Goal: Task Accomplishment & Management: Use online tool/utility

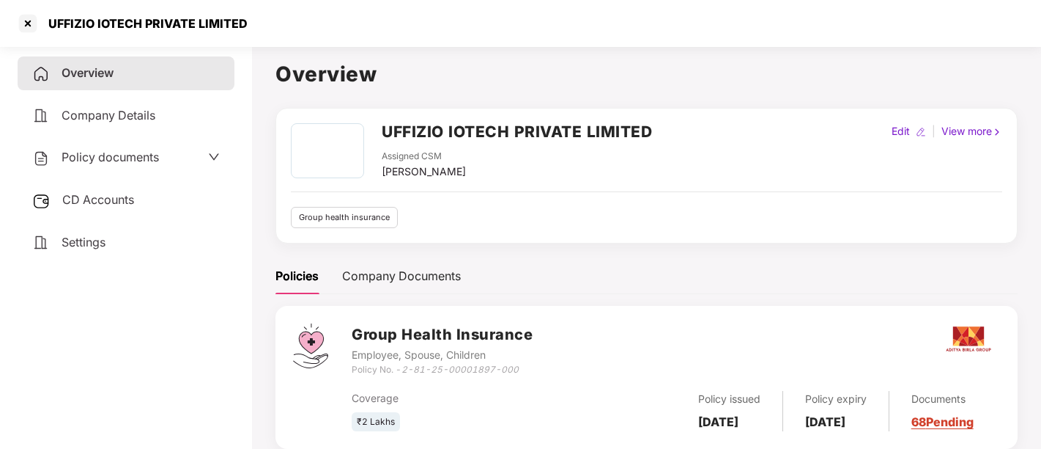
scroll to position [40, 0]
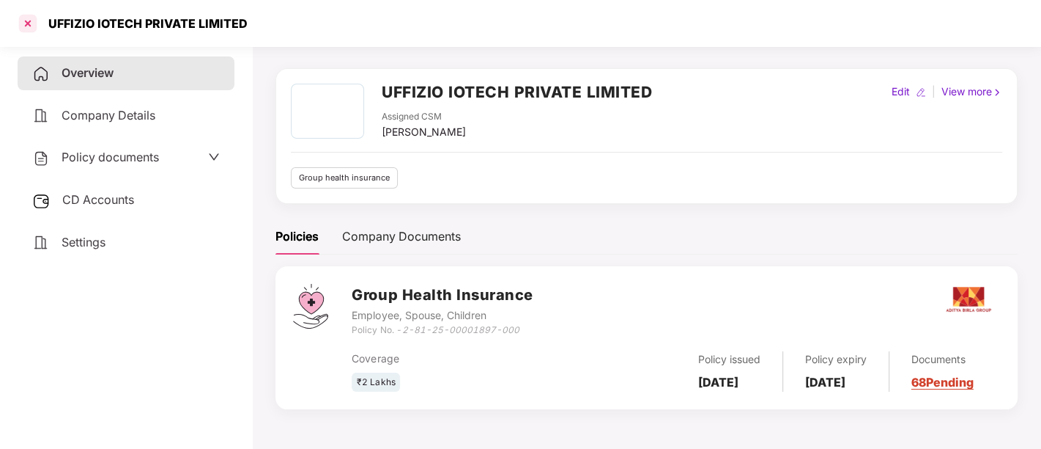
click at [23, 23] on div at bounding box center [27, 23] width 23 height 23
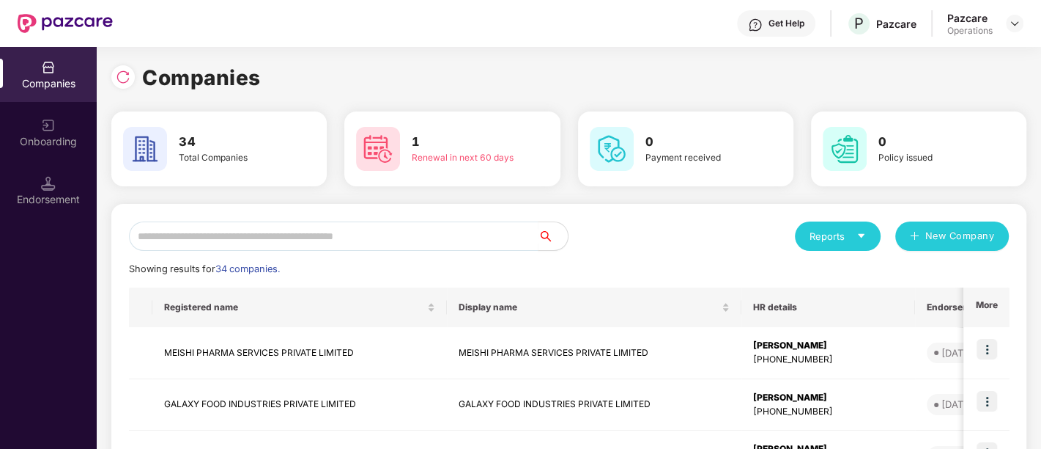
scroll to position [0, 0]
click at [467, 237] on input "text" at bounding box center [334, 235] width 410 height 29
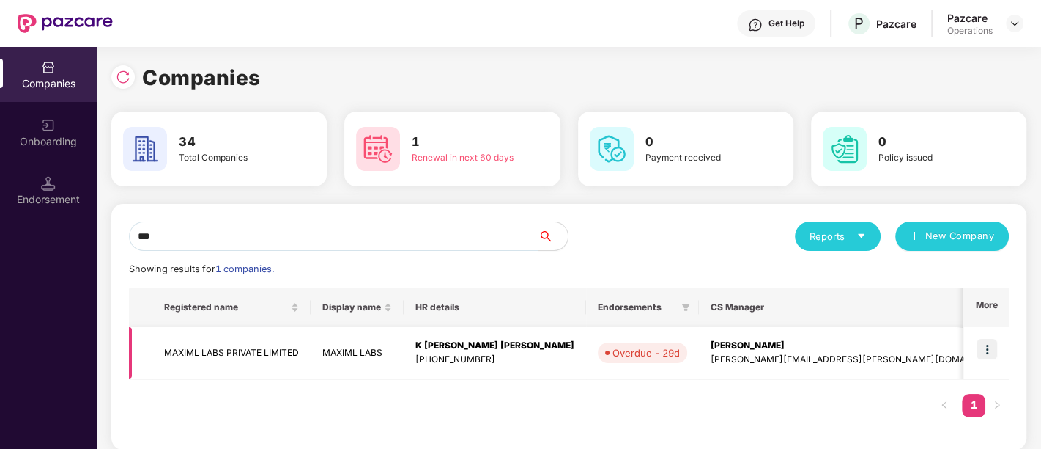
type input "***"
click at [985, 350] on img at bounding box center [987, 349] width 21 height 21
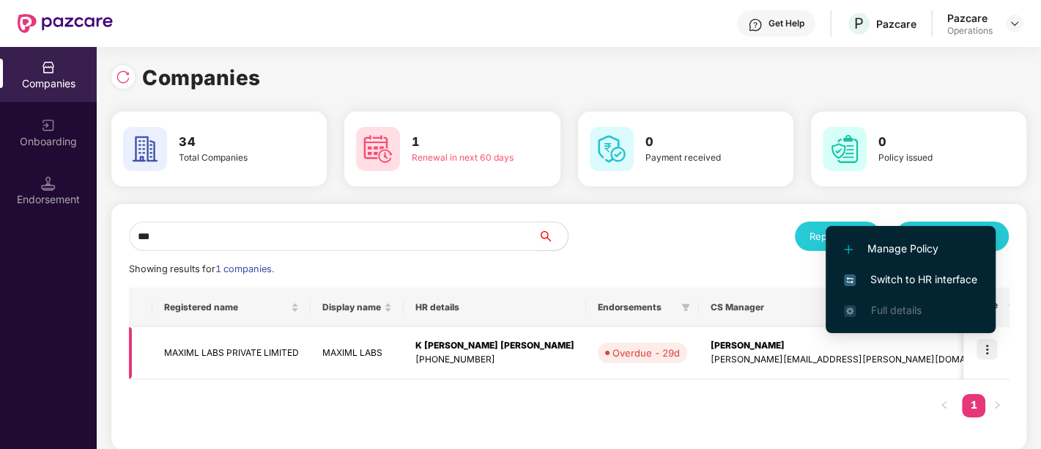
click at [534, 348] on div "K [PERSON_NAME] [PERSON_NAME]" at bounding box center [495, 346] width 159 height 14
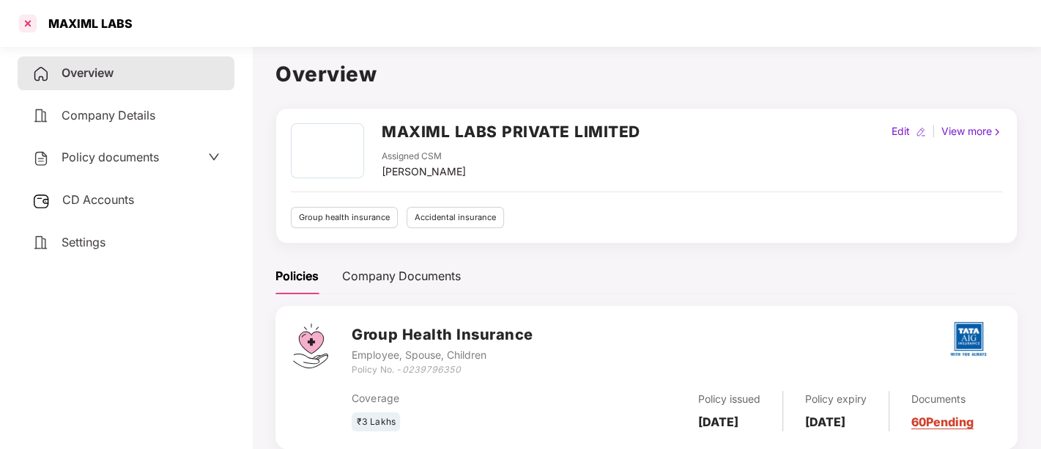
click at [22, 20] on div at bounding box center [27, 23] width 23 height 23
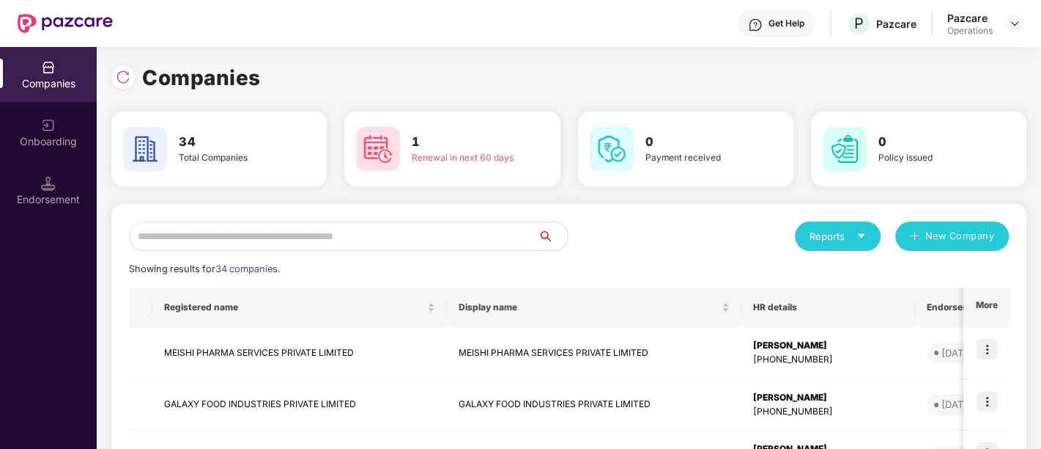
click at [298, 230] on input "text" at bounding box center [334, 235] width 410 height 29
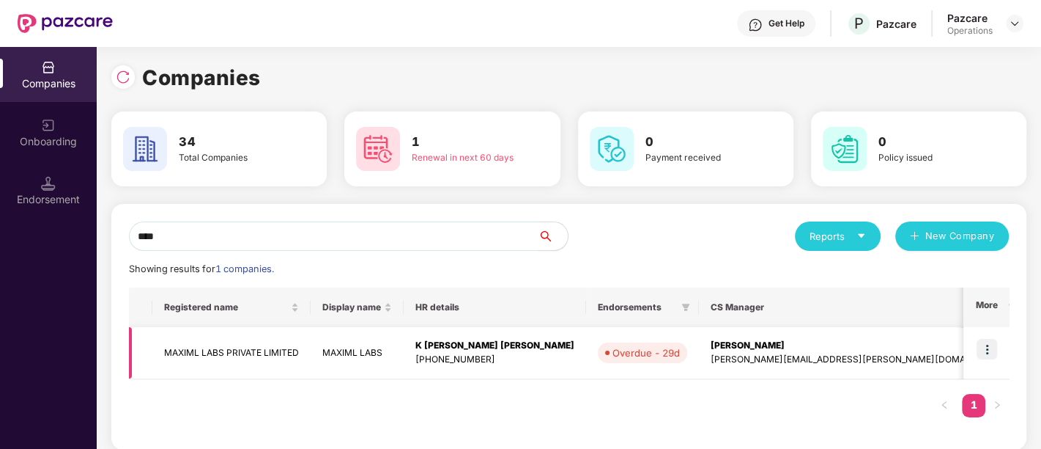
type input "****"
click at [987, 350] on img at bounding box center [987, 349] width 21 height 21
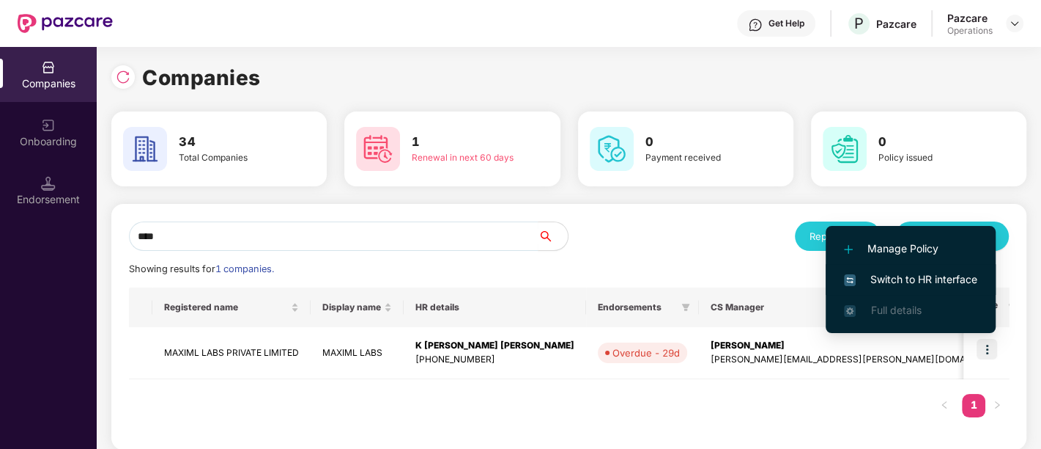
click at [910, 281] on span "Switch to HR interface" at bounding box center [910, 279] width 133 height 16
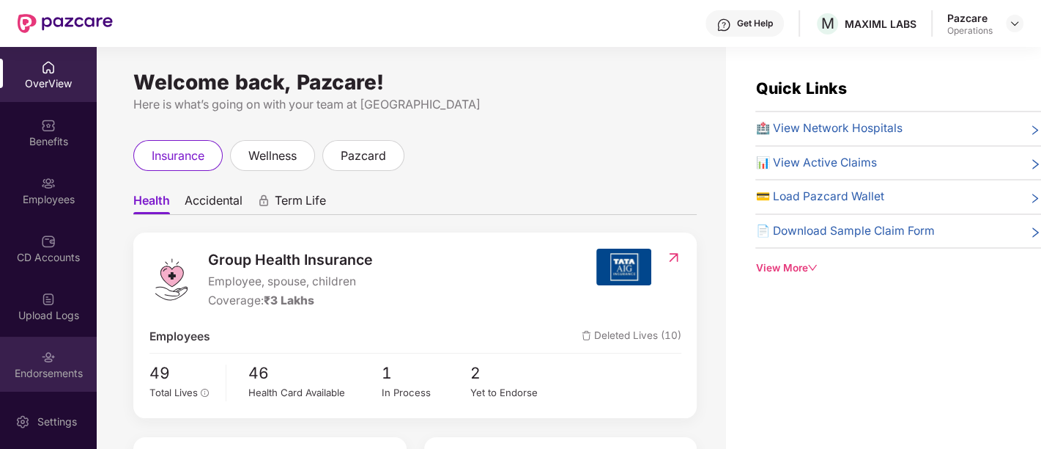
click at [44, 375] on div "Endorsements" at bounding box center [48, 373] width 97 height 15
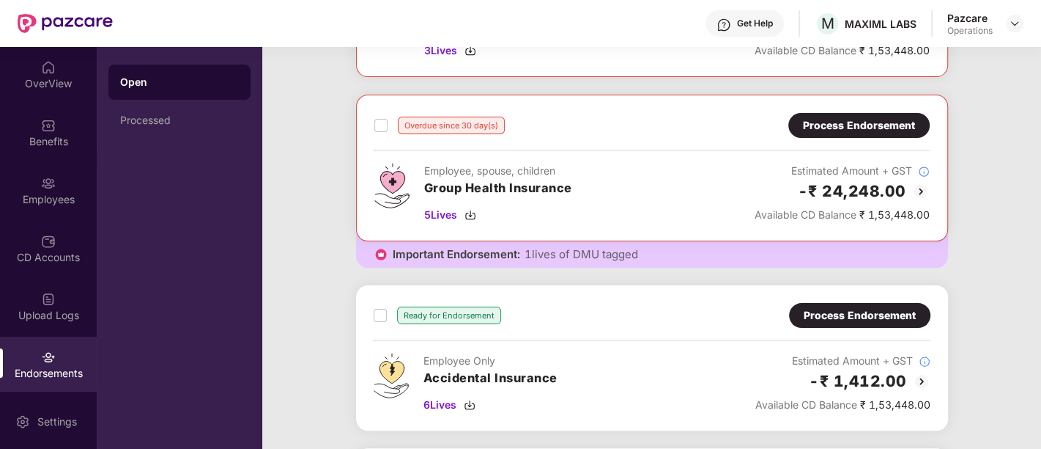
scroll to position [163, 0]
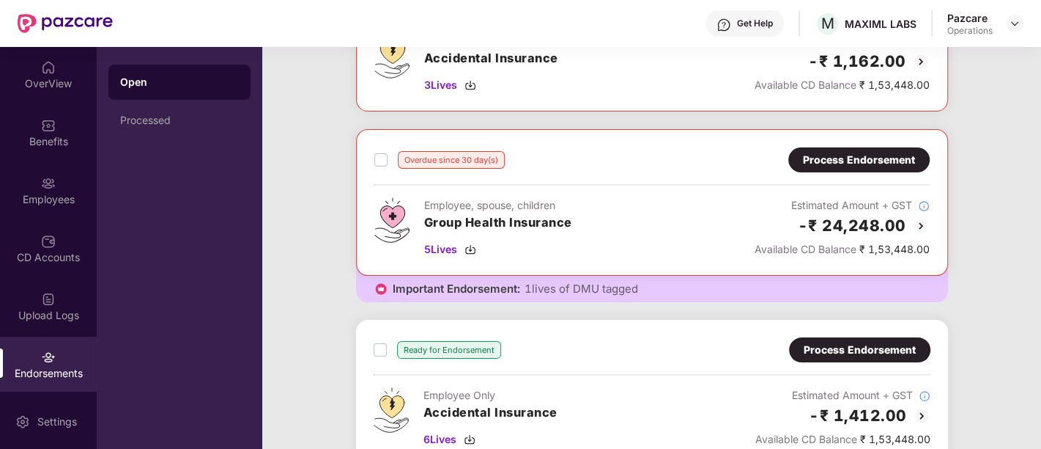
click at [842, 154] on div "Process Endorsement" at bounding box center [859, 160] width 112 height 16
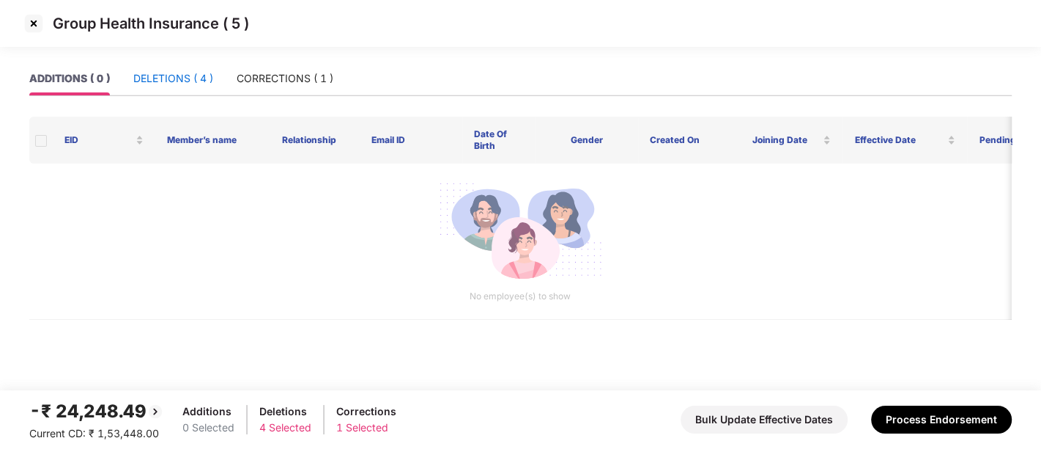
click at [185, 84] on div "DELETIONS ( 4 )" at bounding box center [173, 78] width 80 height 16
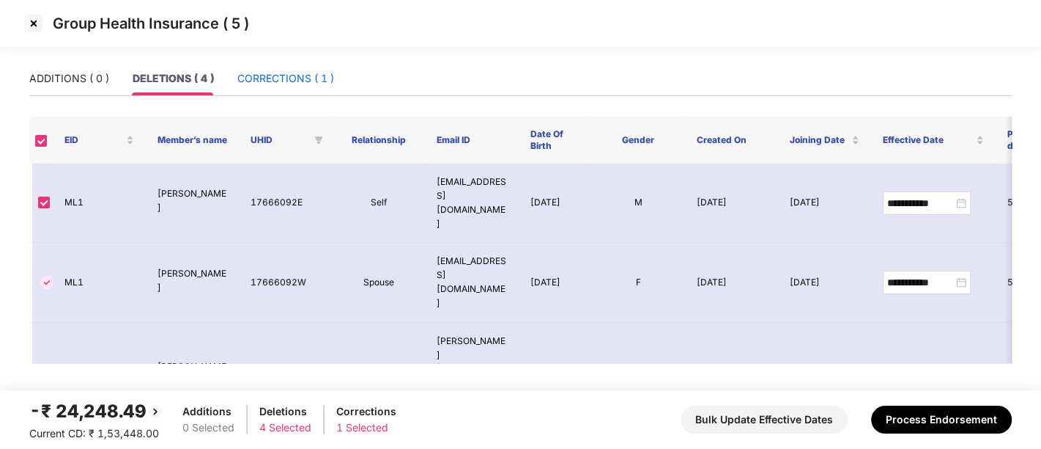
click at [317, 81] on div "CORRECTIONS ( 1 )" at bounding box center [285, 78] width 97 height 16
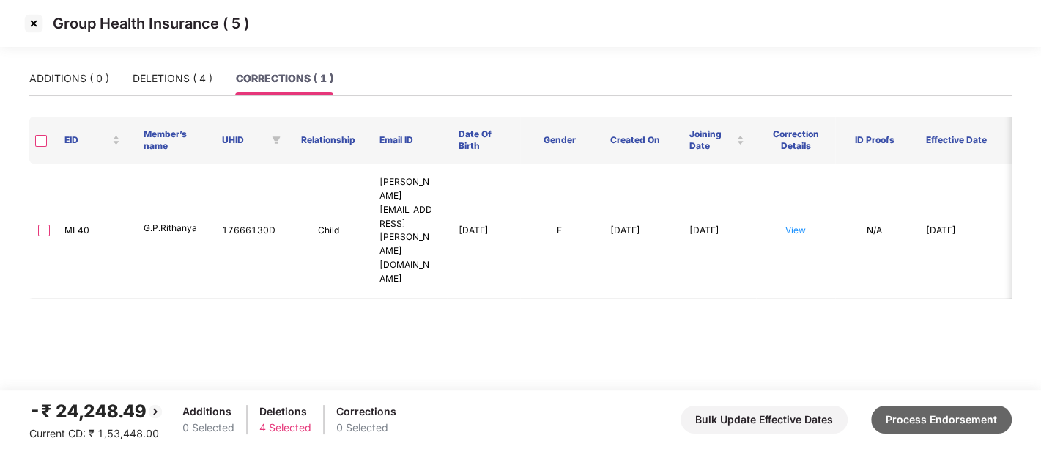
click at [931, 410] on button "Process Endorsement" at bounding box center [941, 419] width 141 height 28
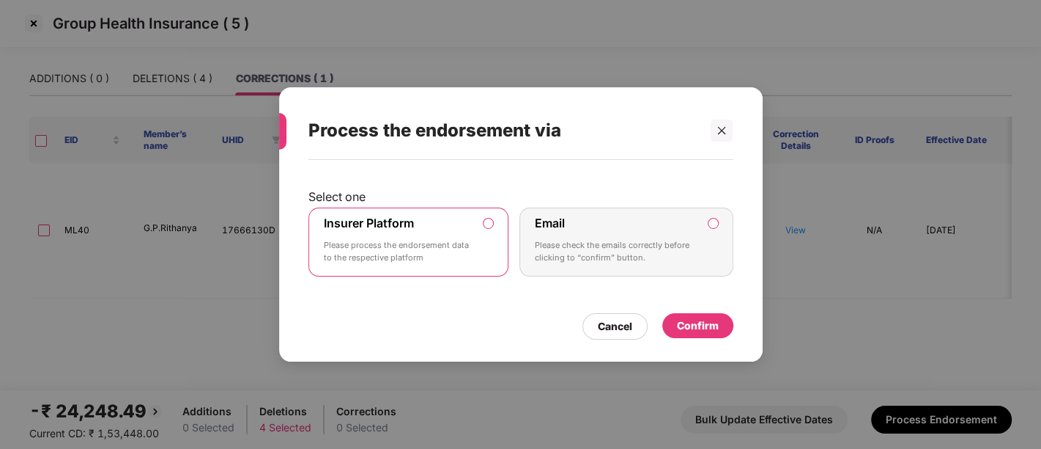
click at [680, 324] on div "Confirm" at bounding box center [698, 325] width 42 height 16
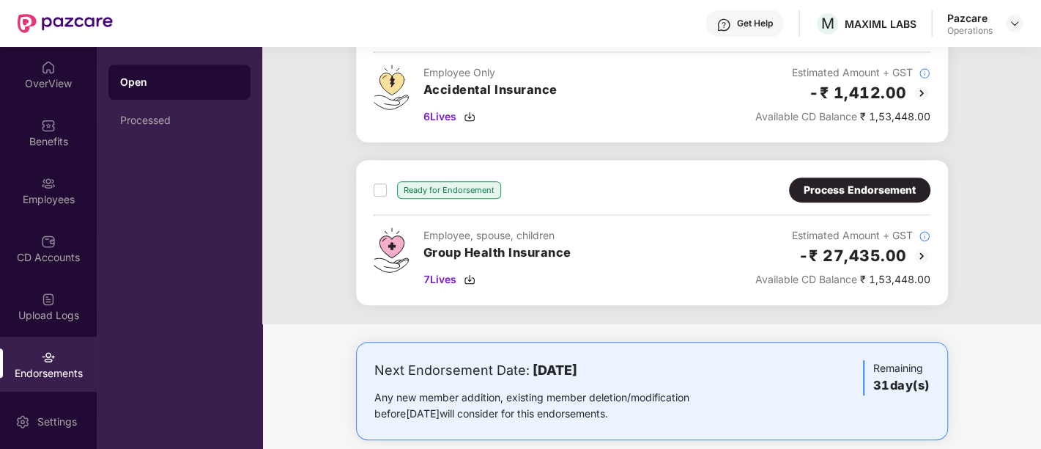
scroll to position [488, 0]
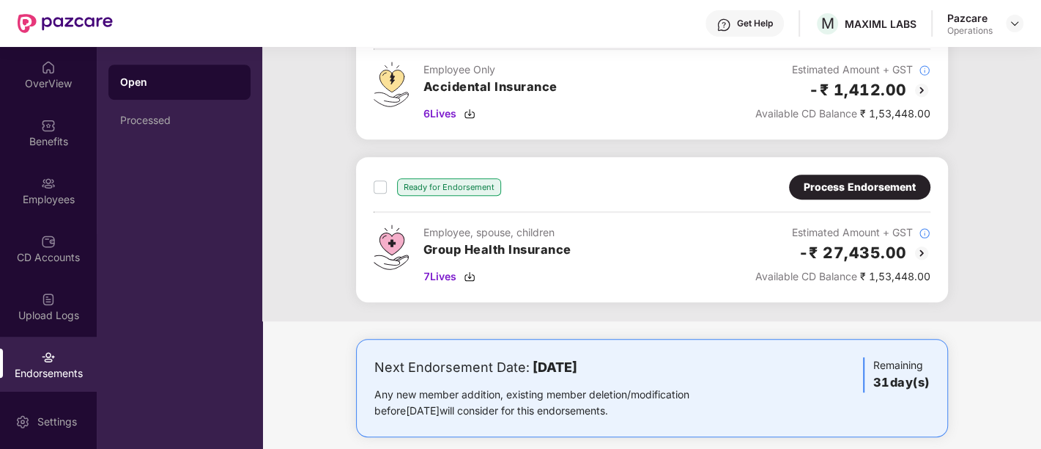
click at [882, 180] on div "Process Endorsement" at bounding box center [860, 187] width 112 height 16
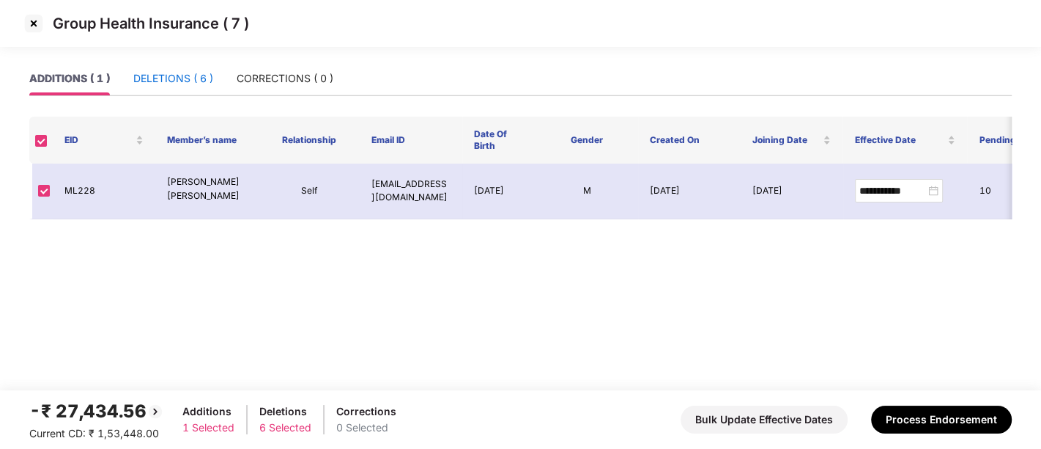
click at [167, 74] on div "DELETIONS ( 6 )" at bounding box center [173, 78] width 80 height 16
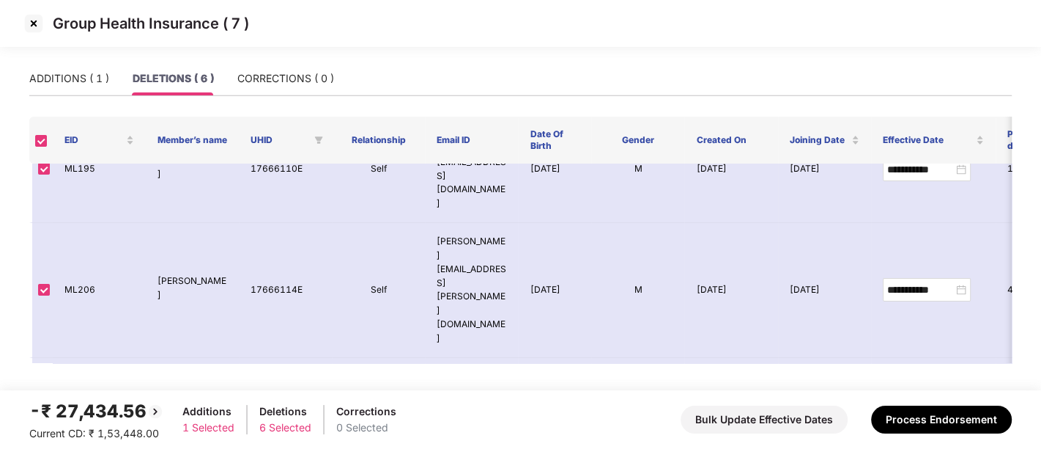
scroll to position [0, 0]
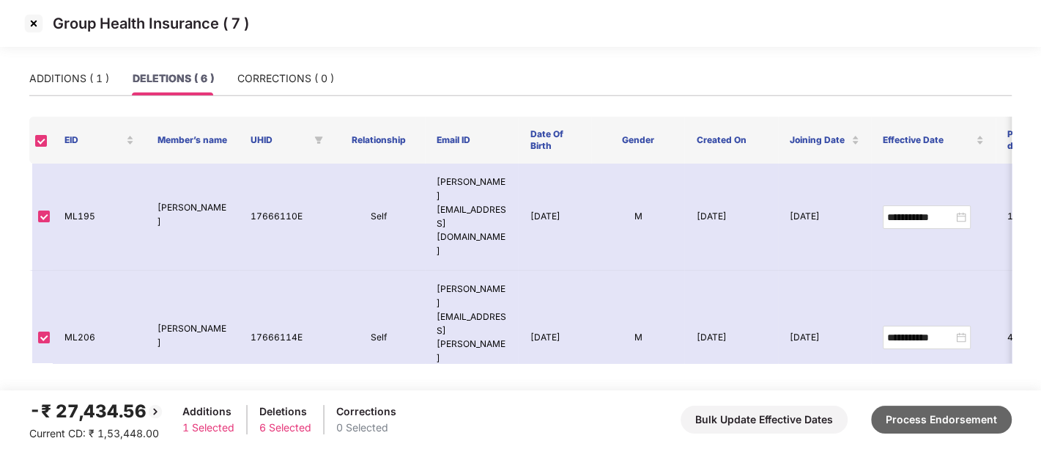
click at [955, 413] on button "Process Endorsement" at bounding box center [941, 419] width 141 height 28
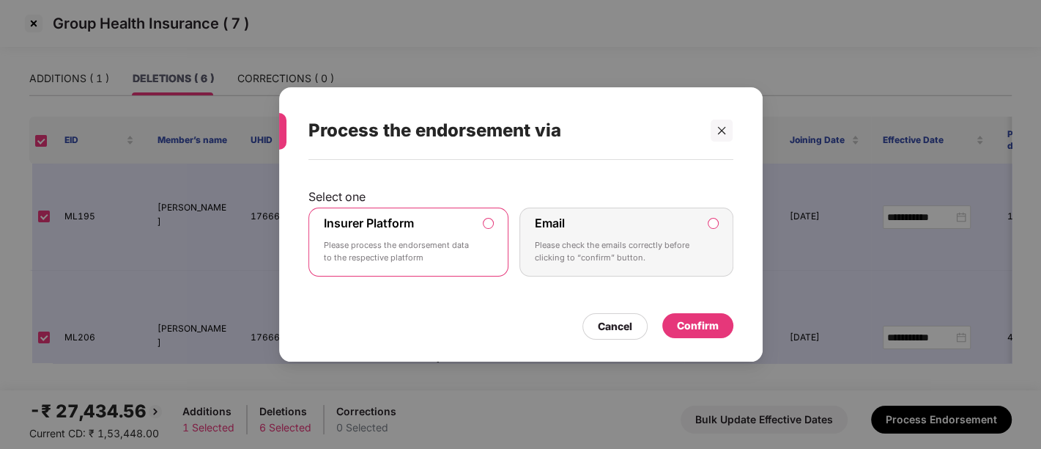
click at [684, 318] on div "Confirm" at bounding box center [698, 325] width 42 height 16
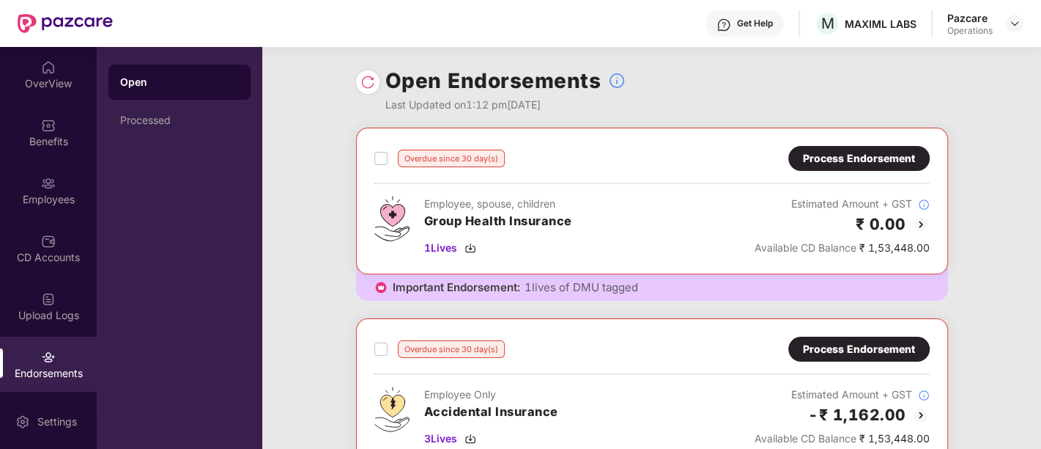
click at [364, 83] on img at bounding box center [368, 82] width 15 height 15
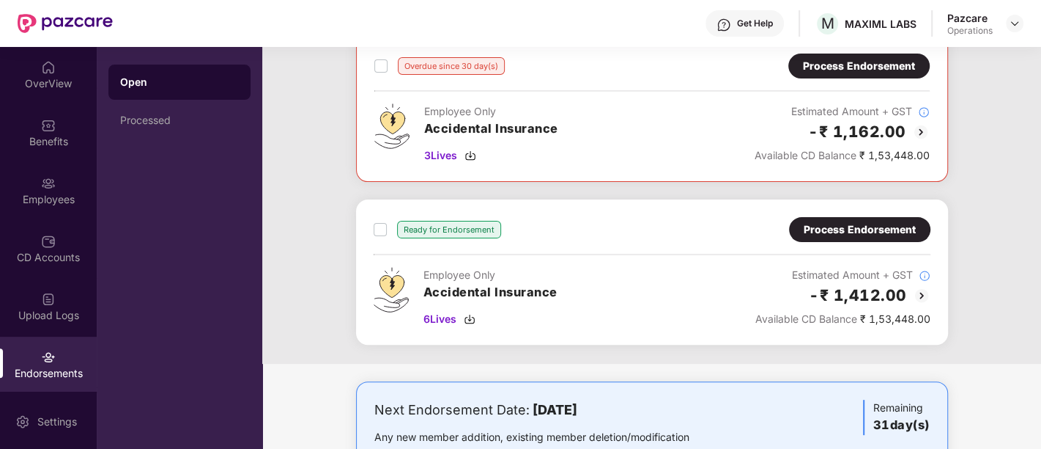
scroll to position [258, 0]
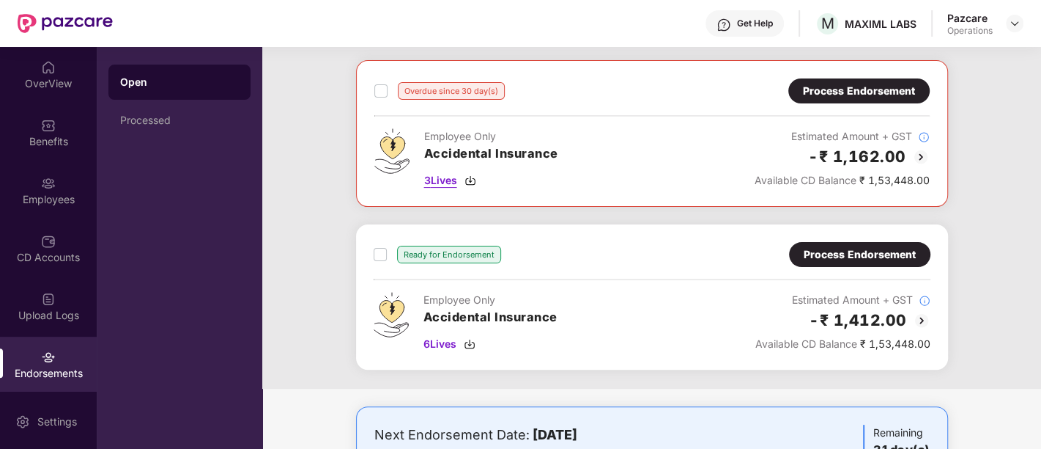
click at [435, 180] on span "3 Lives" at bounding box center [440, 180] width 33 height 16
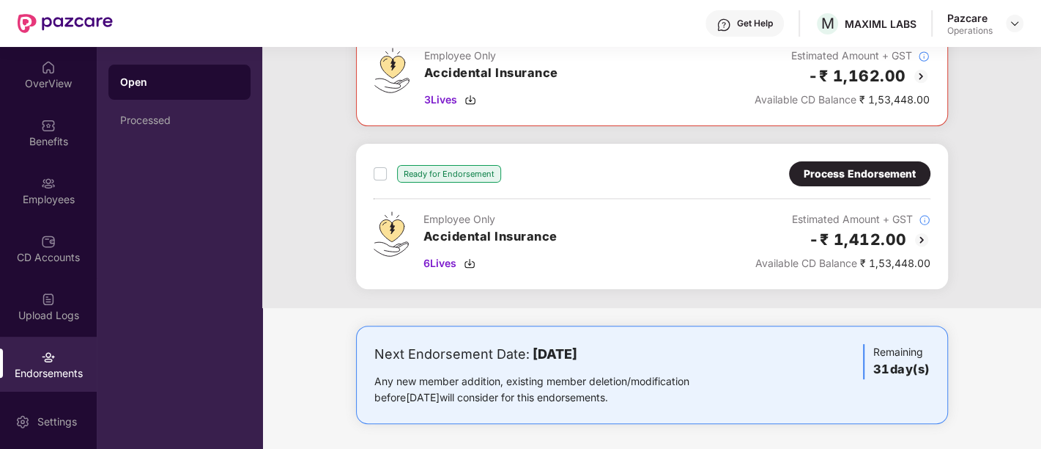
scroll to position [339, 0]
click at [443, 264] on span "6 Lives" at bounding box center [440, 262] width 33 height 16
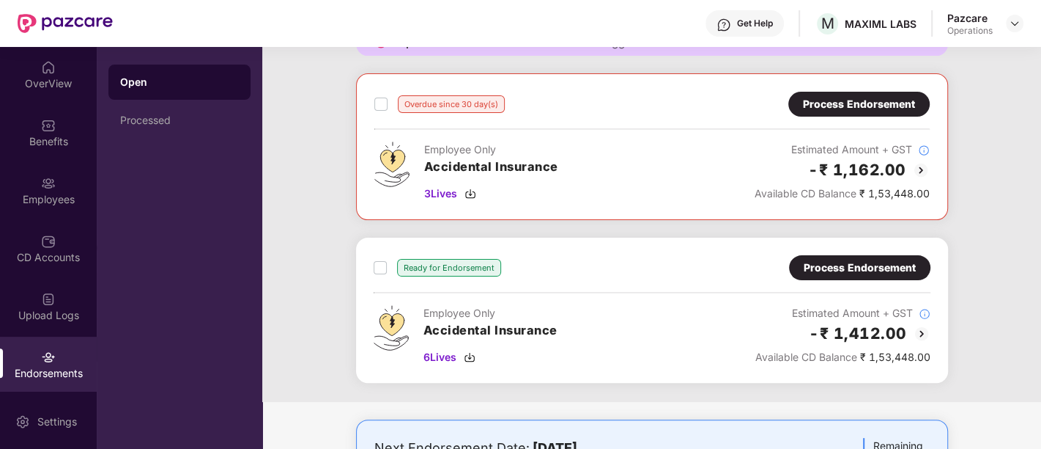
scroll to position [243, 0]
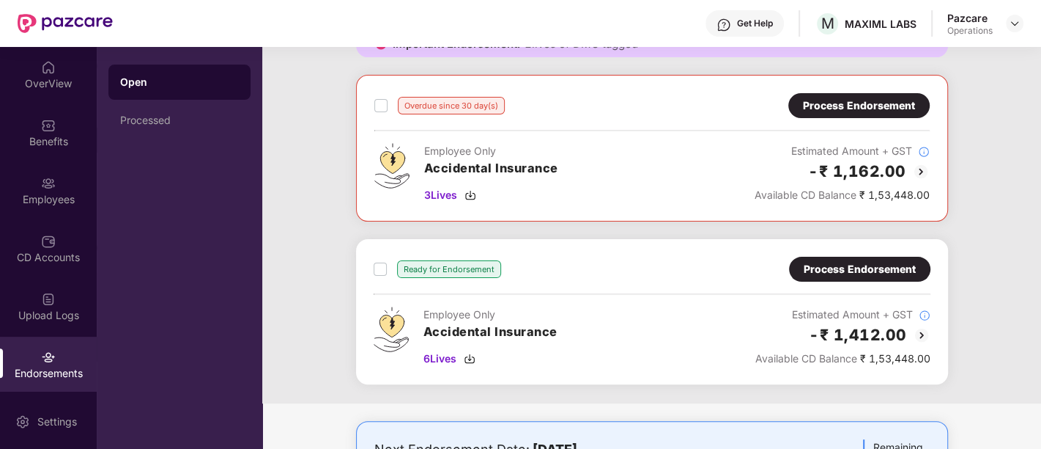
click at [837, 108] on div "Process Endorsement" at bounding box center [859, 105] width 112 height 16
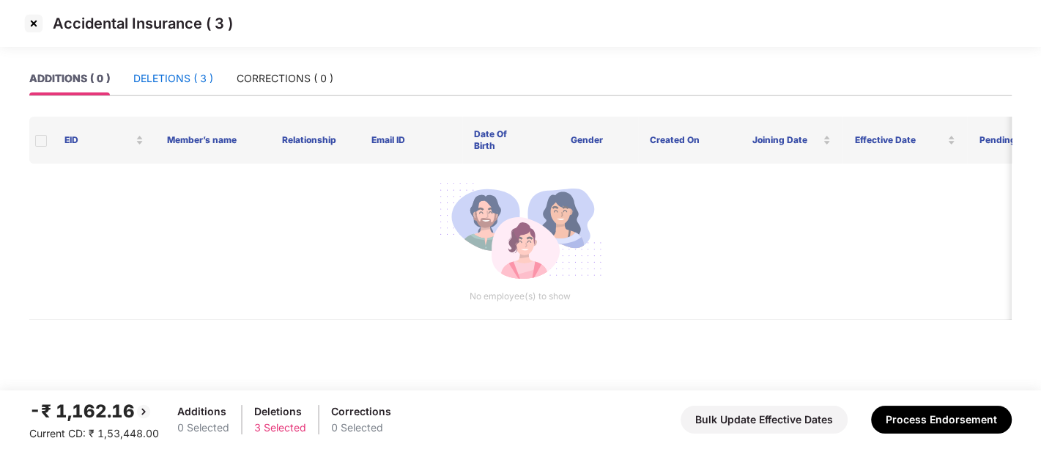
click at [168, 74] on div "DELETIONS ( 3 )" at bounding box center [173, 78] width 80 height 16
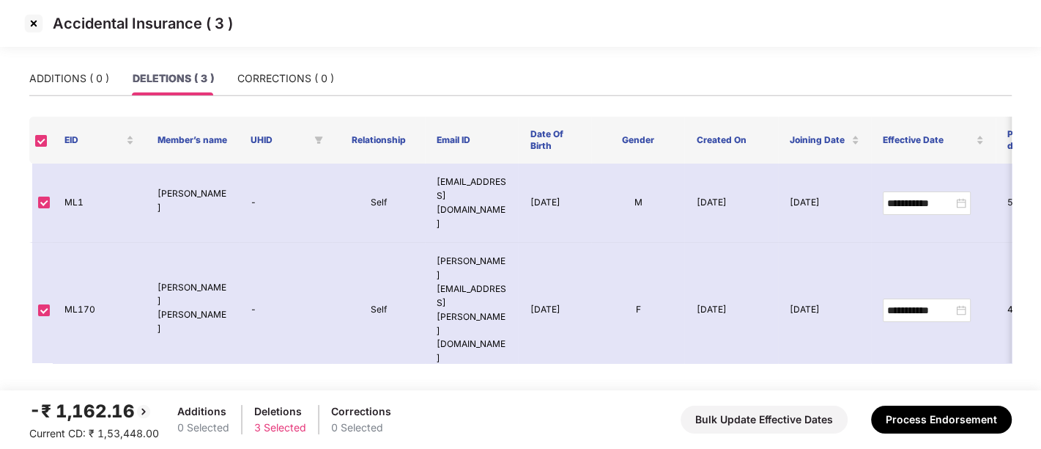
click at [26, 17] on img at bounding box center [33, 23] width 23 height 23
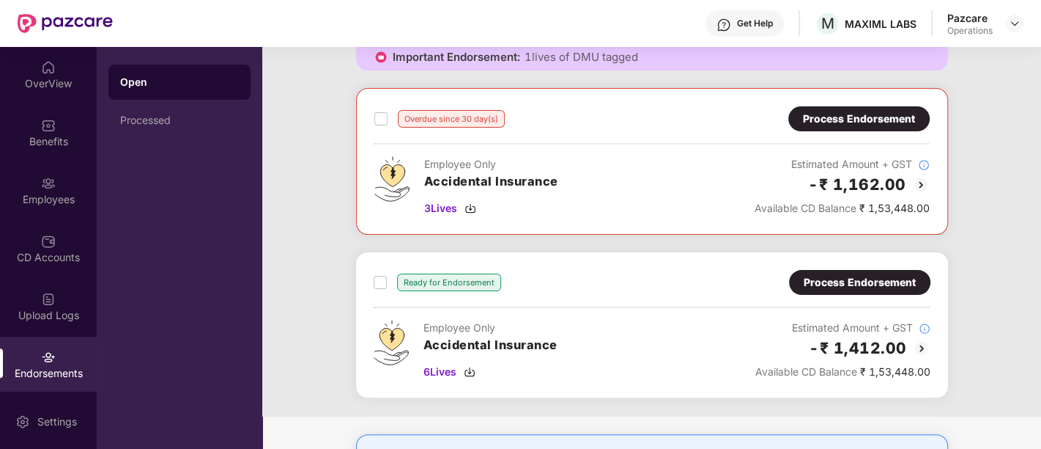
scroll to position [290, 0]
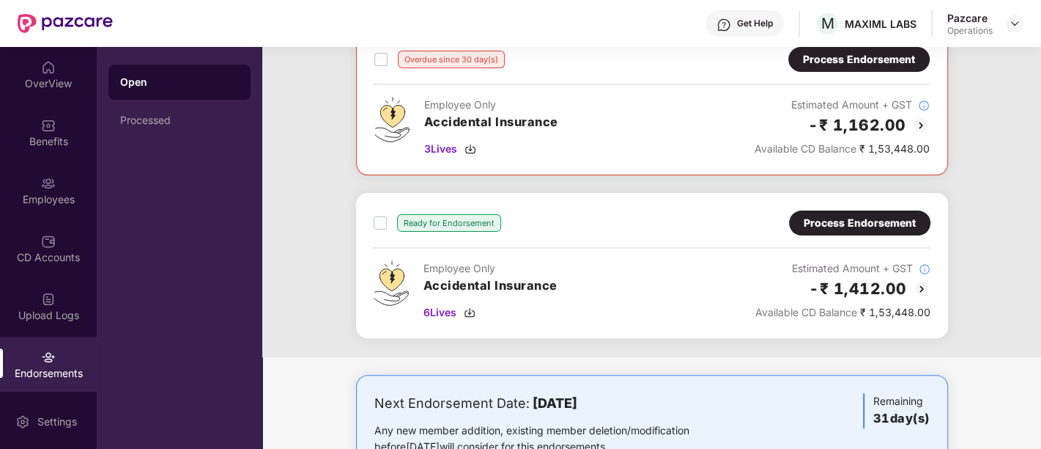
click at [848, 221] on div "Process Endorsement" at bounding box center [860, 223] width 112 height 16
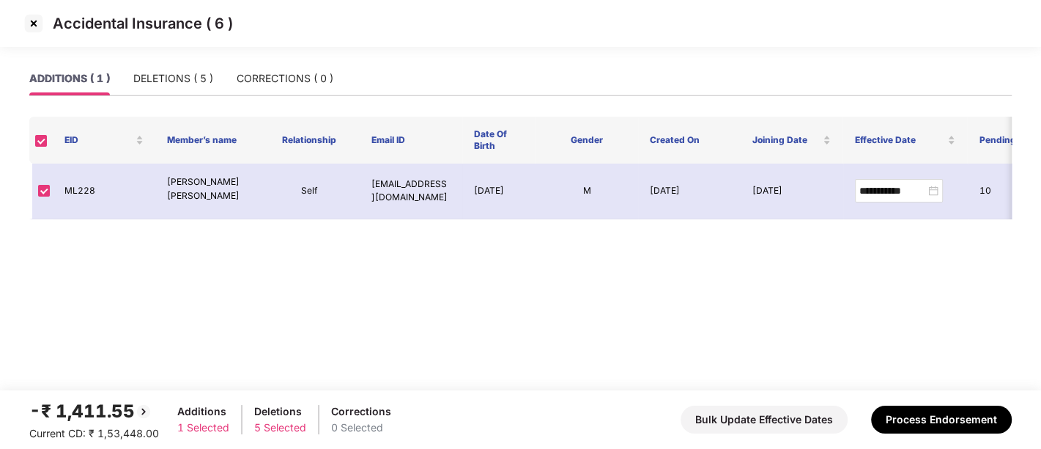
click at [35, 23] on img at bounding box center [33, 23] width 23 height 23
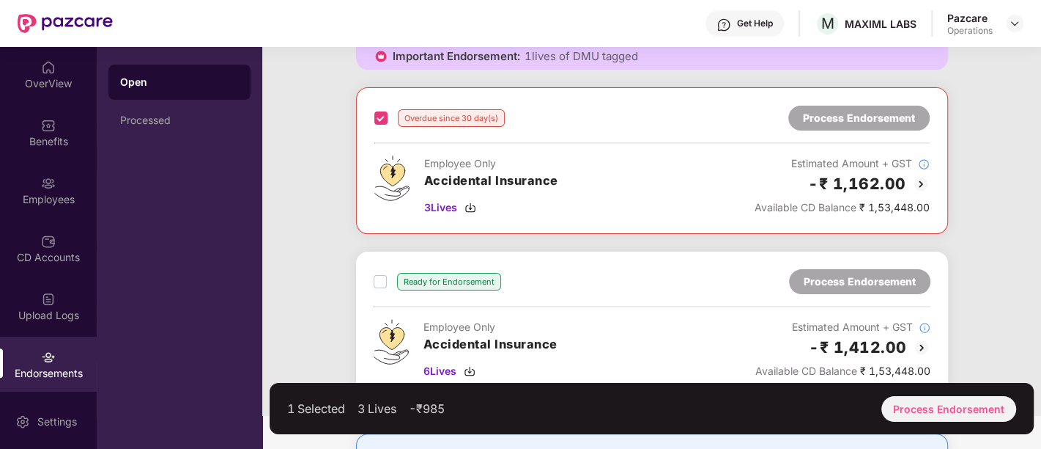
scroll to position [232, 0]
click at [949, 405] on div "Process Endorsement" at bounding box center [949, 409] width 135 height 26
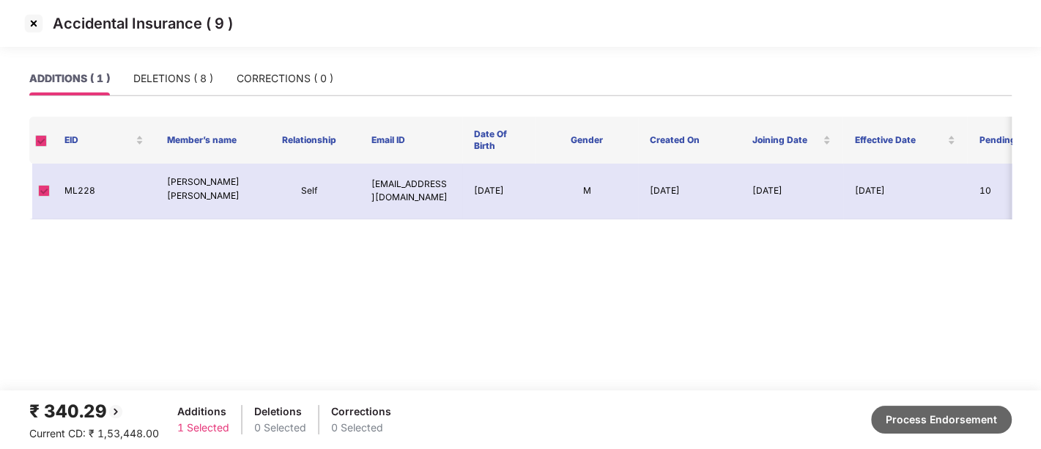
click at [919, 416] on button "Process Endorsement" at bounding box center [941, 419] width 141 height 28
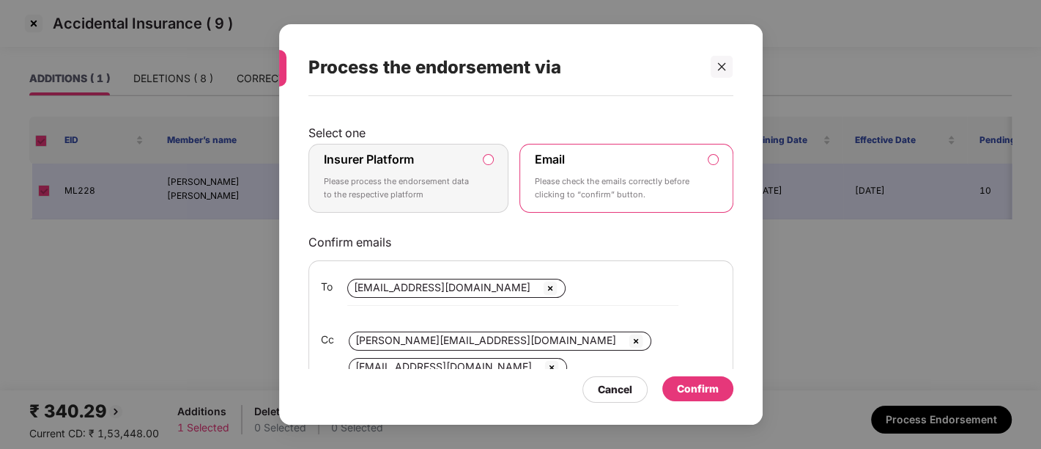
click at [466, 176] on p "Please process the endorsement data to the respective platform" at bounding box center [399, 188] width 150 height 26
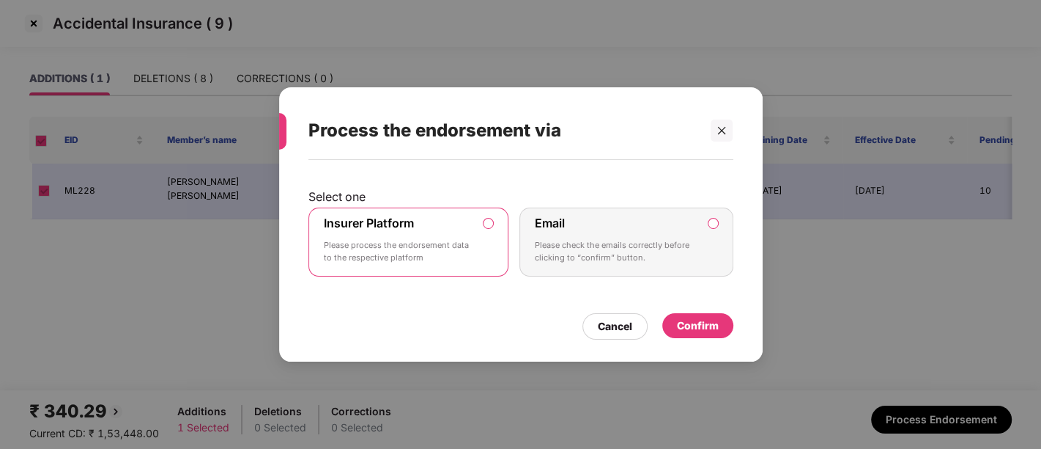
click at [697, 325] on div "Confirm" at bounding box center [698, 325] width 42 height 16
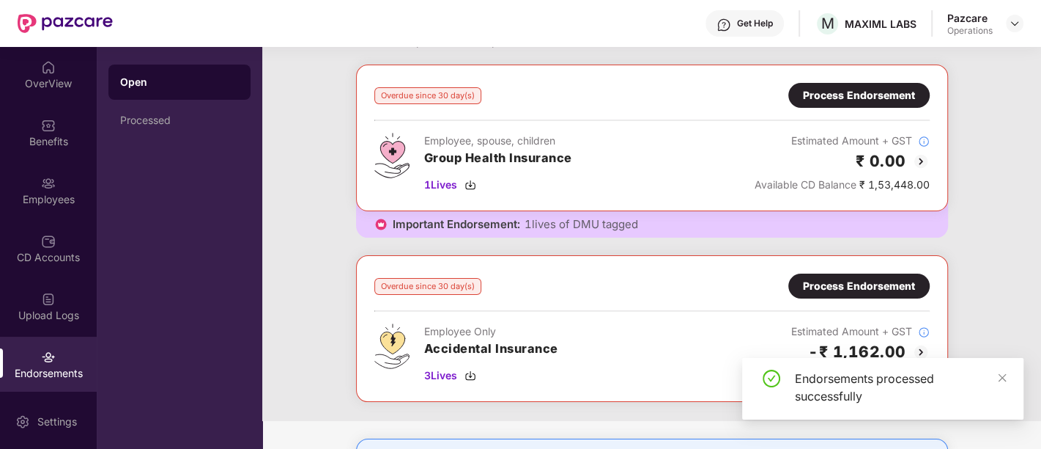
scroll to position [0, 0]
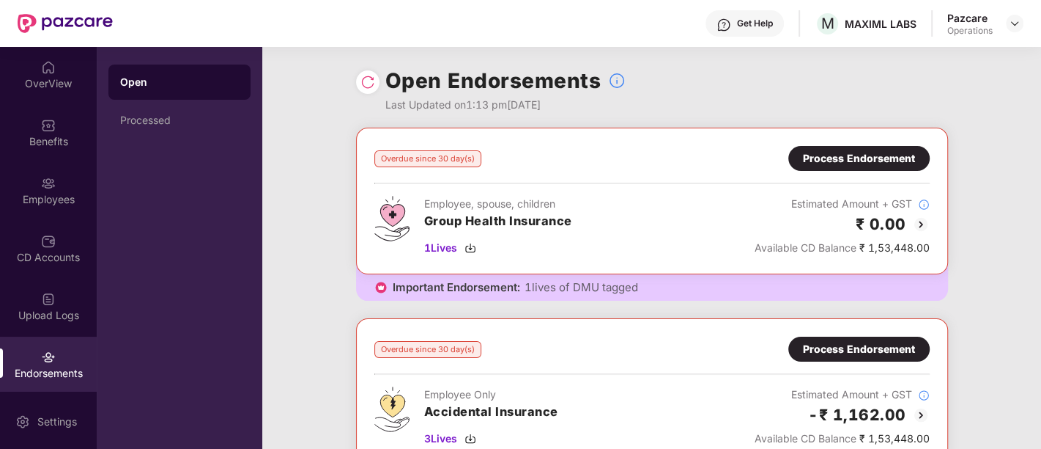
click at [368, 89] on img at bounding box center [368, 82] width 15 height 15
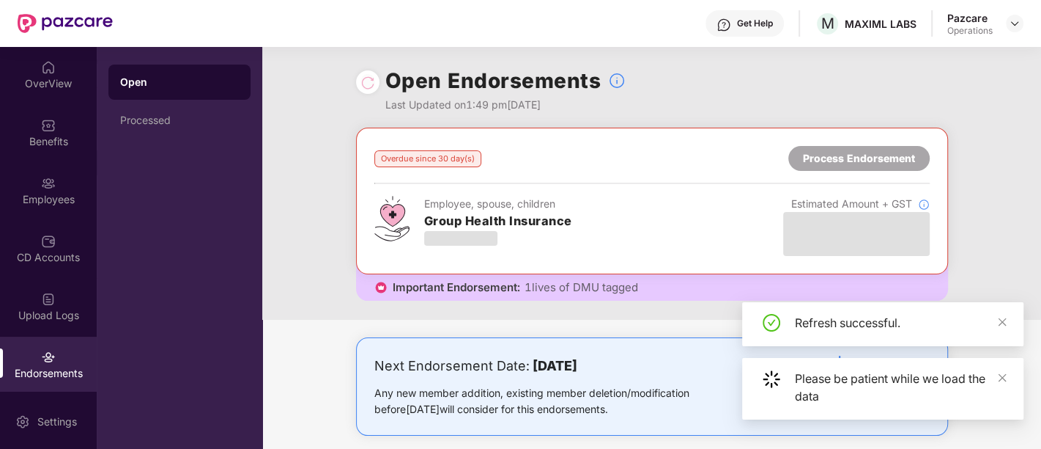
click at [644, 99] on div "Open Endorsements Last Updated on 1:49 pm[DATE]" at bounding box center [652, 87] width 592 height 81
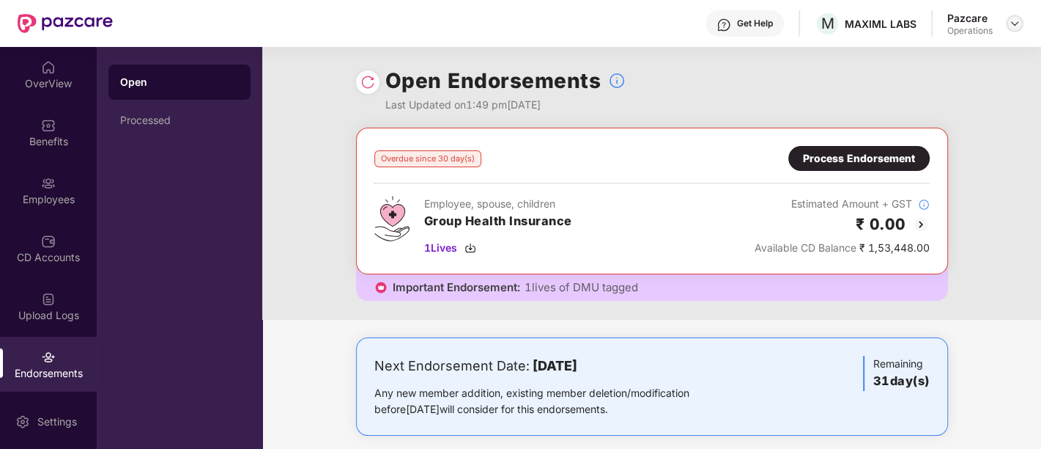
click at [1020, 20] on img at bounding box center [1015, 24] width 12 height 12
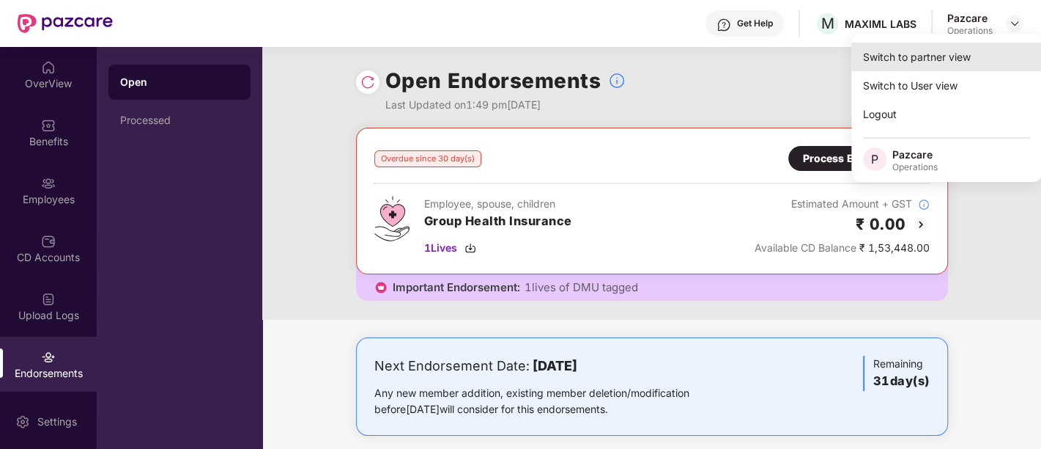
click at [898, 62] on div "Switch to partner view" at bounding box center [947, 57] width 191 height 29
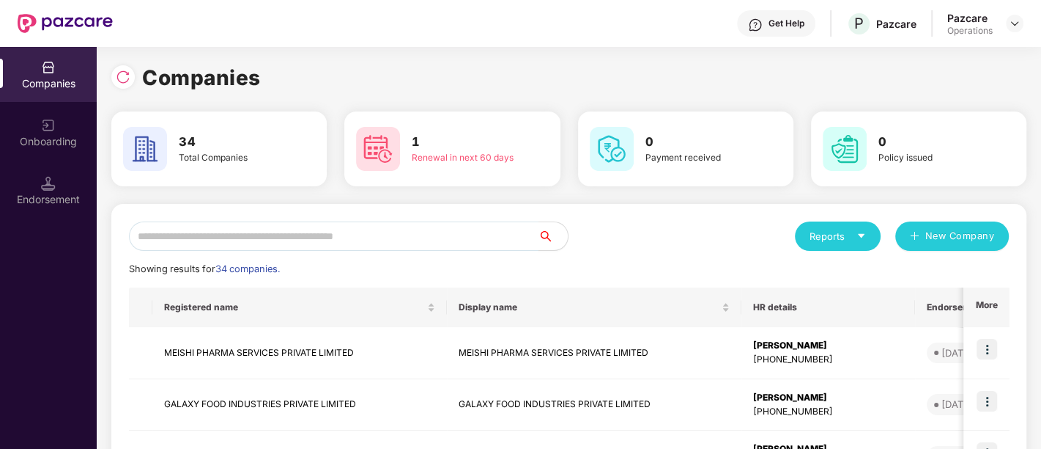
click at [304, 237] on input "text" at bounding box center [334, 235] width 410 height 29
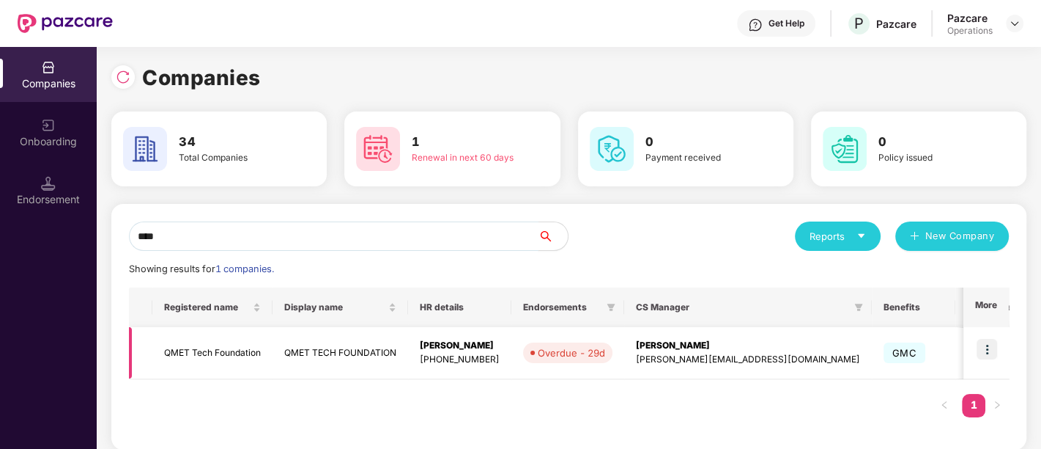
type input "****"
click at [978, 355] on img at bounding box center [987, 349] width 21 height 21
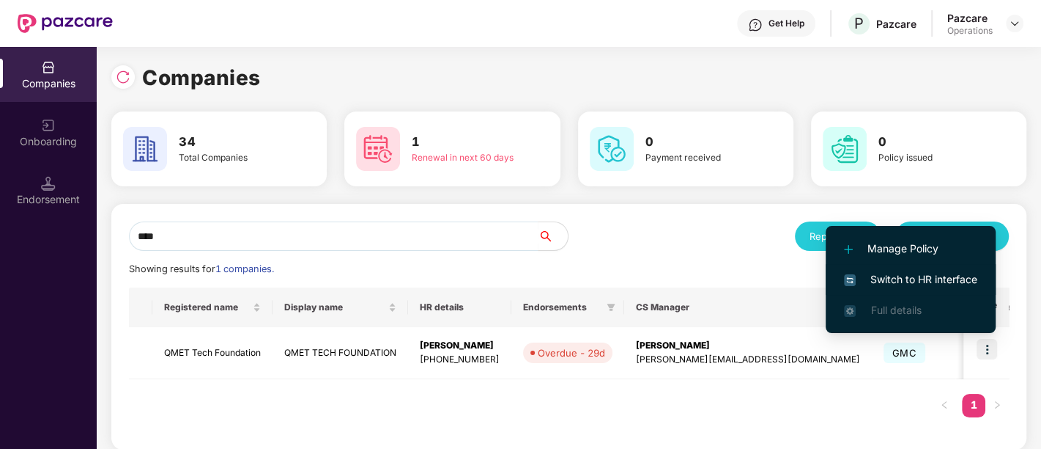
click at [884, 271] on span "Switch to HR interface" at bounding box center [910, 279] width 133 height 16
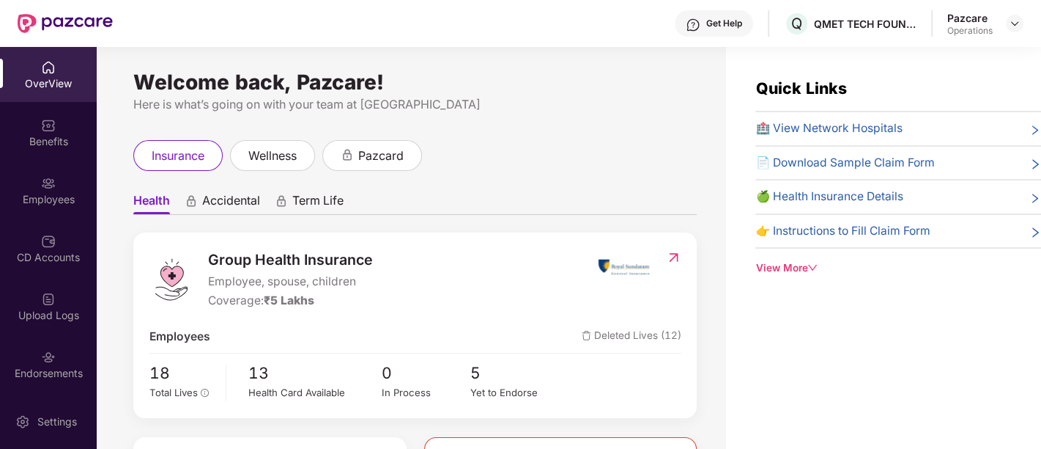
click at [57, 374] on div "Endorsements" at bounding box center [48, 373] width 97 height 15
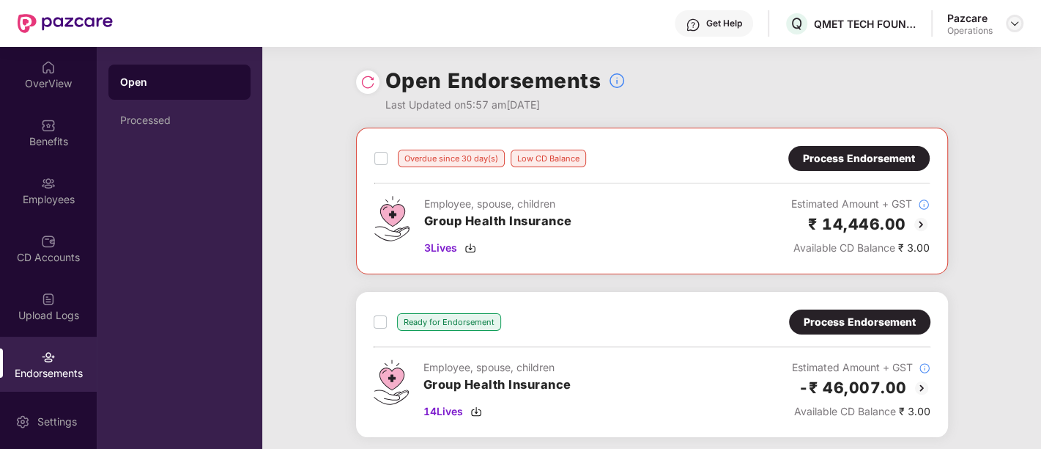
click at [1015, 15] on div at bounding box center [1015, 24] width 18 height 18
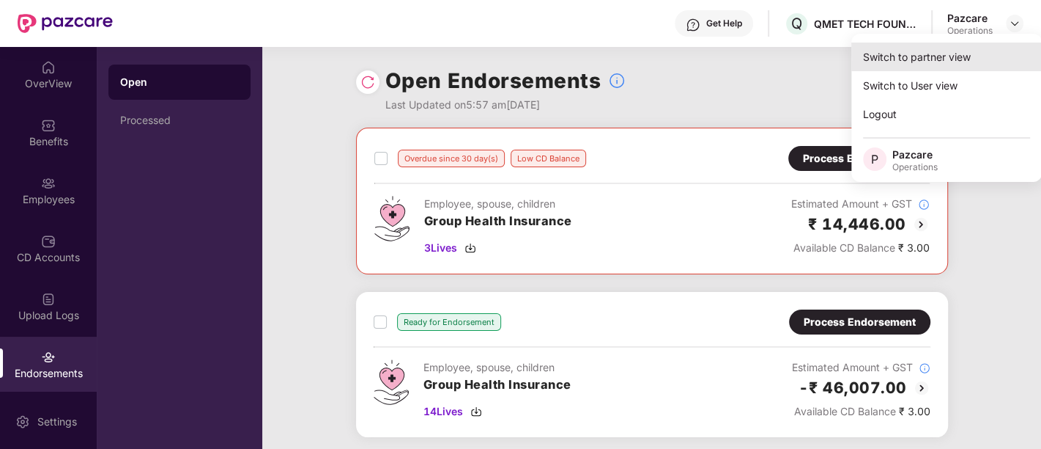
click at [921, 62] on div "Switch to partner view" at bounding box center [947, 57] width 191 height 29
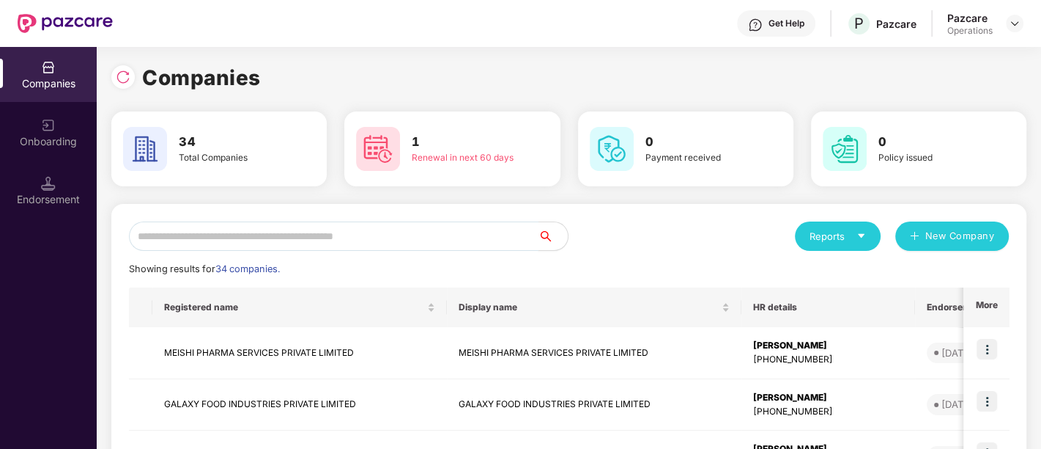
click at [270, 234] on input "text" at bounding box center [334, 235] width 410 height 29
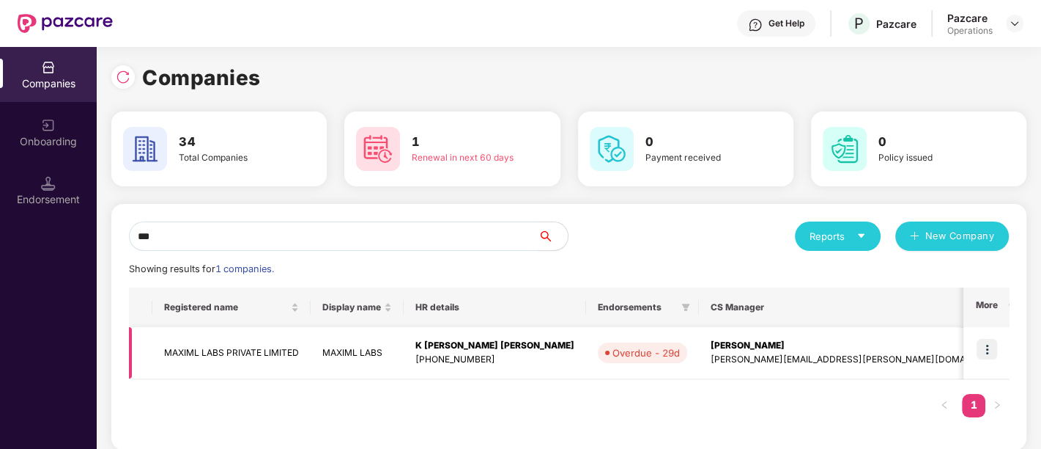
type input "***"
click at [272, 346] on td "MAXIML LABS PRIVATE LIMITED" at bounding box center [231, 353] width 158 height 52
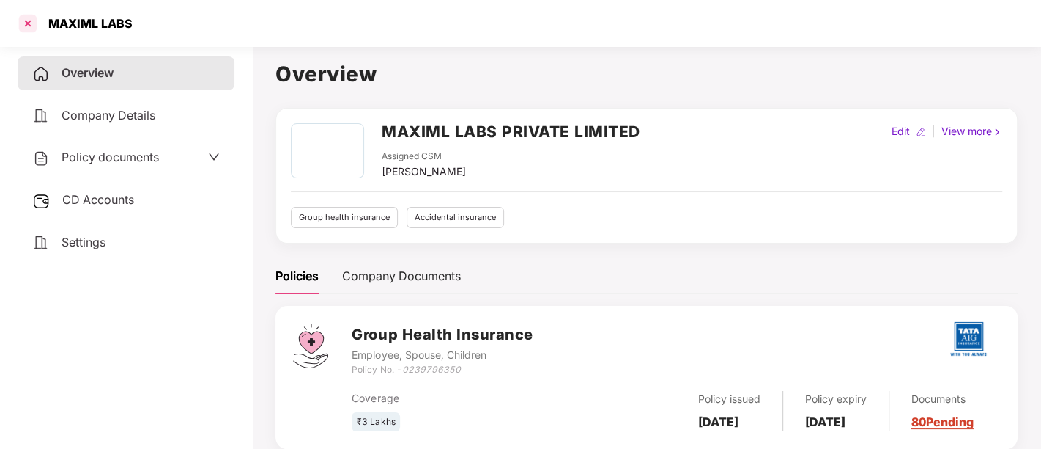
click at [21, 18] on div at bounding box center [27, 23] width 23 height 23
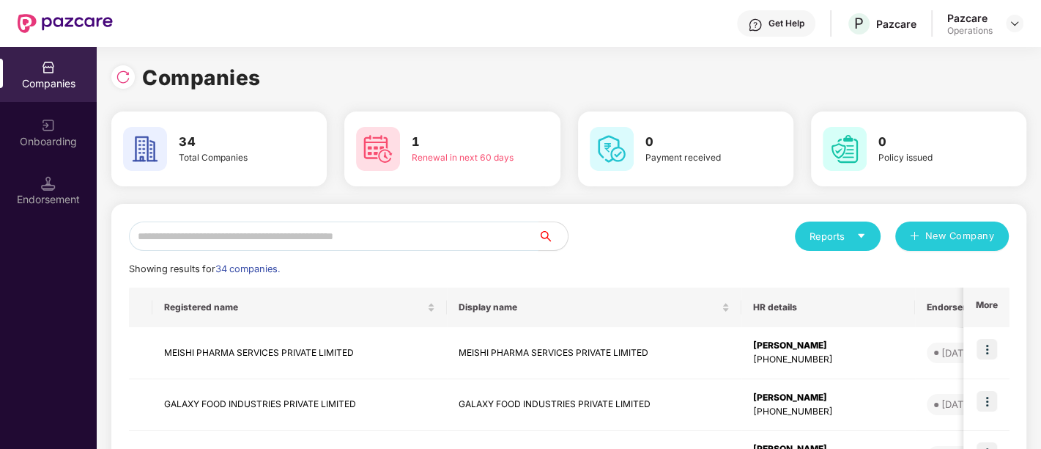
click at [338, 235] on input "text" at bounding box center [334, 235] width 410 height 29
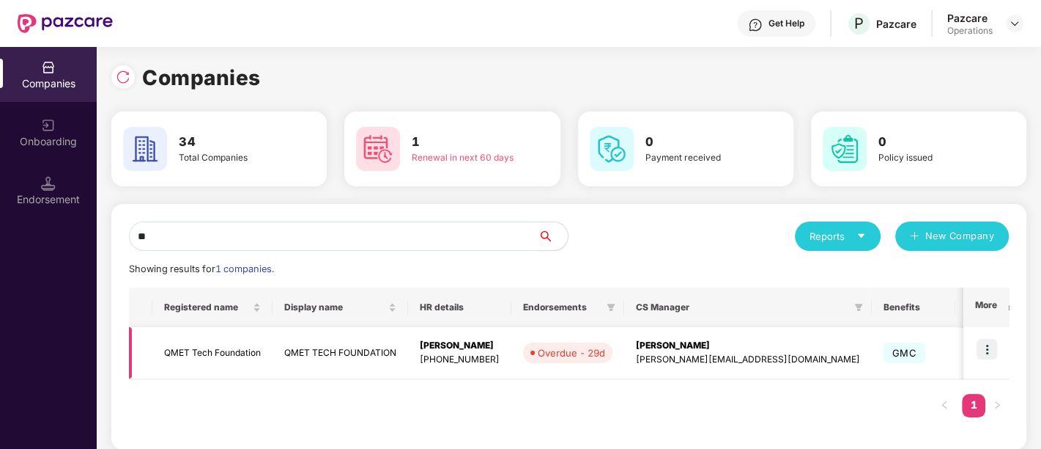
type input "**"
click at [990, 353] on img at bounding box center [987, 349] width 21 height 21
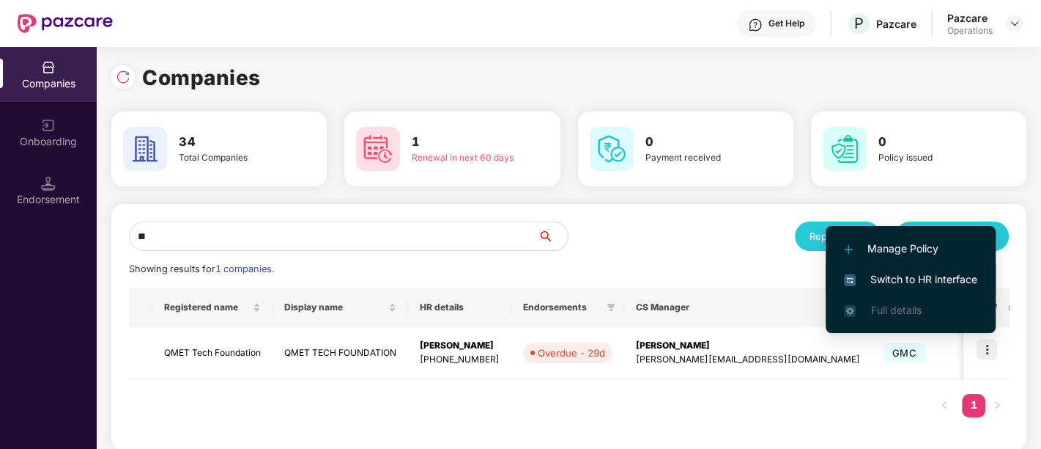
click at [911, 279] on span "Switch to HR interface" at bounding box center [910, 279] width 133 height 16
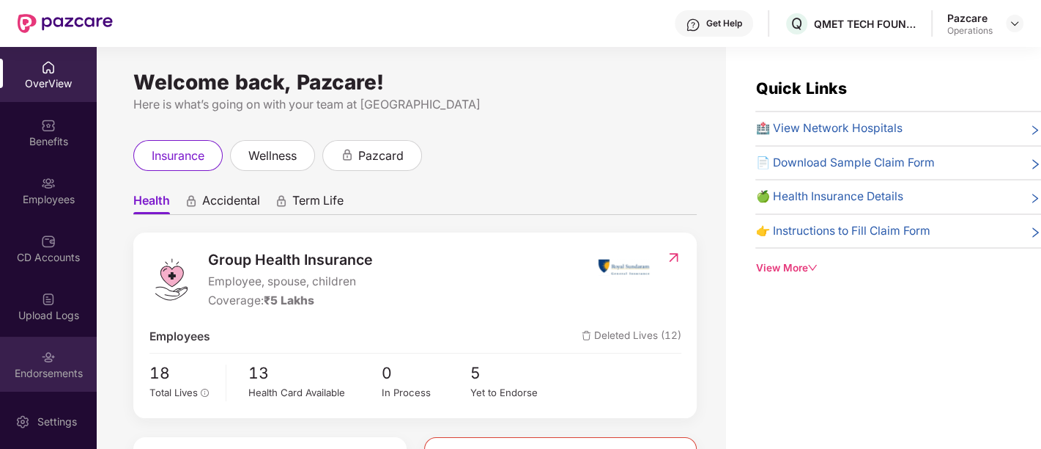
click at [37, 357] on div "Endorsements" at bounding box center [48, 363] width 97 height 55
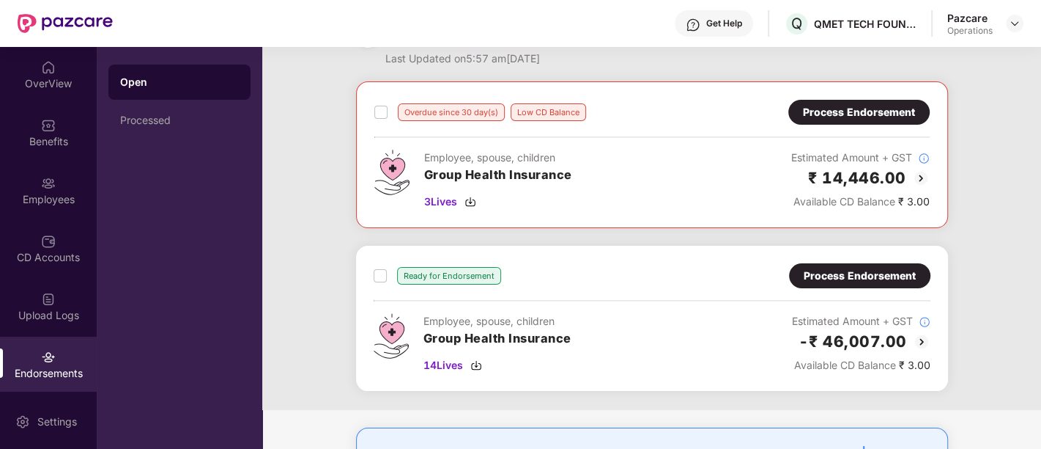
scroll to position [45, 0]
